Goal: Find specific page/section: Find specific page/section

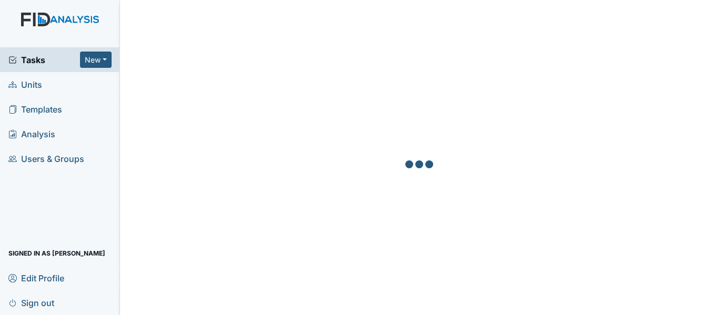
click at [51, 87] on link "Units" at bounding box center [60, 84] width 120 height 25
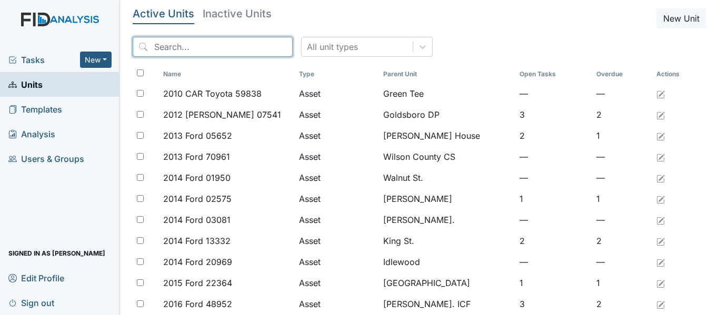
click at [199, 47] on input "search" at bounding box center [213, 47] width 160 height 20
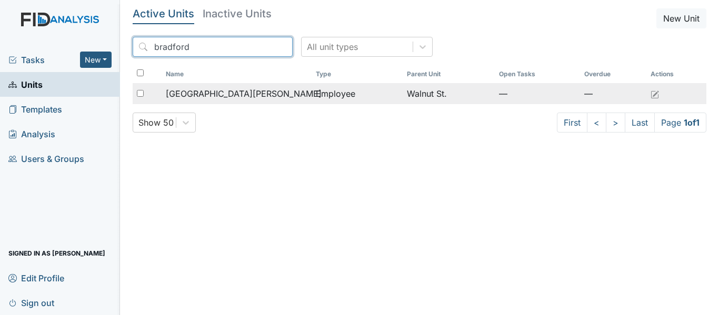
type input "bradford"
click at [205, 96] on span "Bradford, Shalisha" at bounding box center [244, 93] width 156 height 13
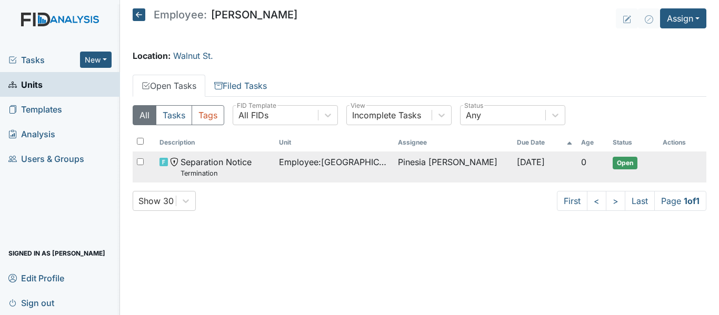
click at [329, 169] on td "Employee : Bradford, Shalisha" at bounding box center [334, 167] width 119 height 31
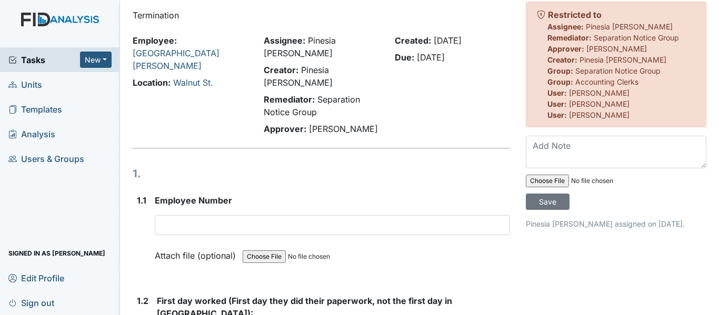
scroll to position [53, 0]
